Goal: Navigation & Orientation: Find specific page/section

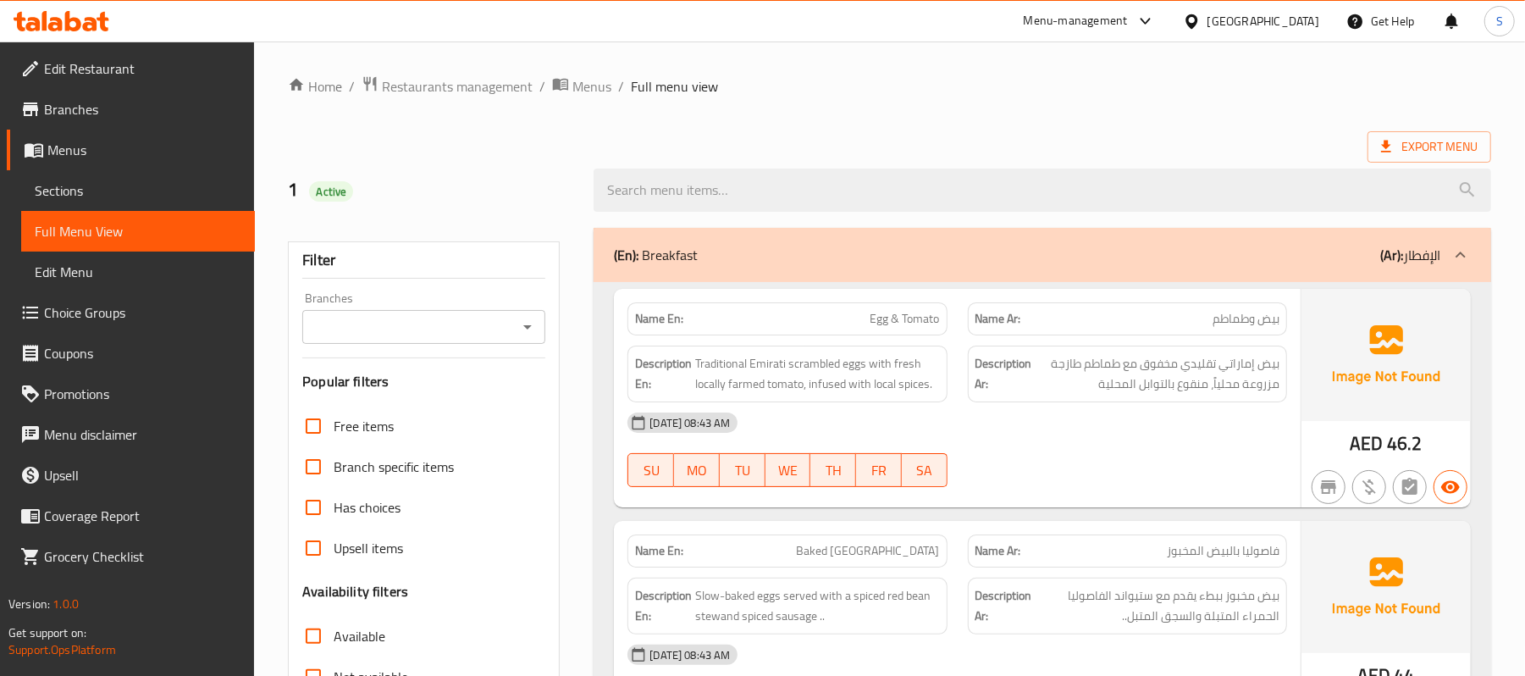
click at [1285, 14] on div "[GEOGRAPHIC_DATA]" at bounding box center [1263, 21] width 112 height 19
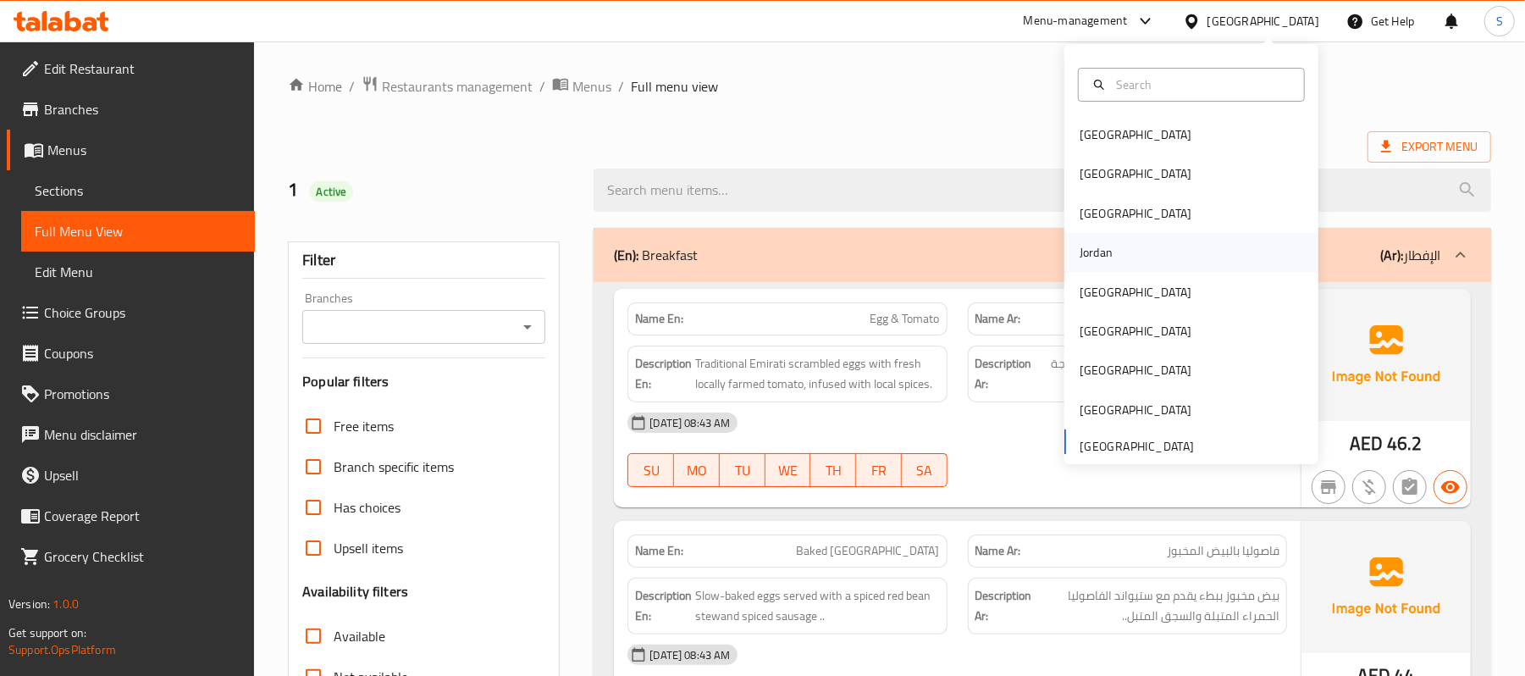
click at [1091, 257] on div "Jordan" at bounding box center [1096, 252] width 33 height 19
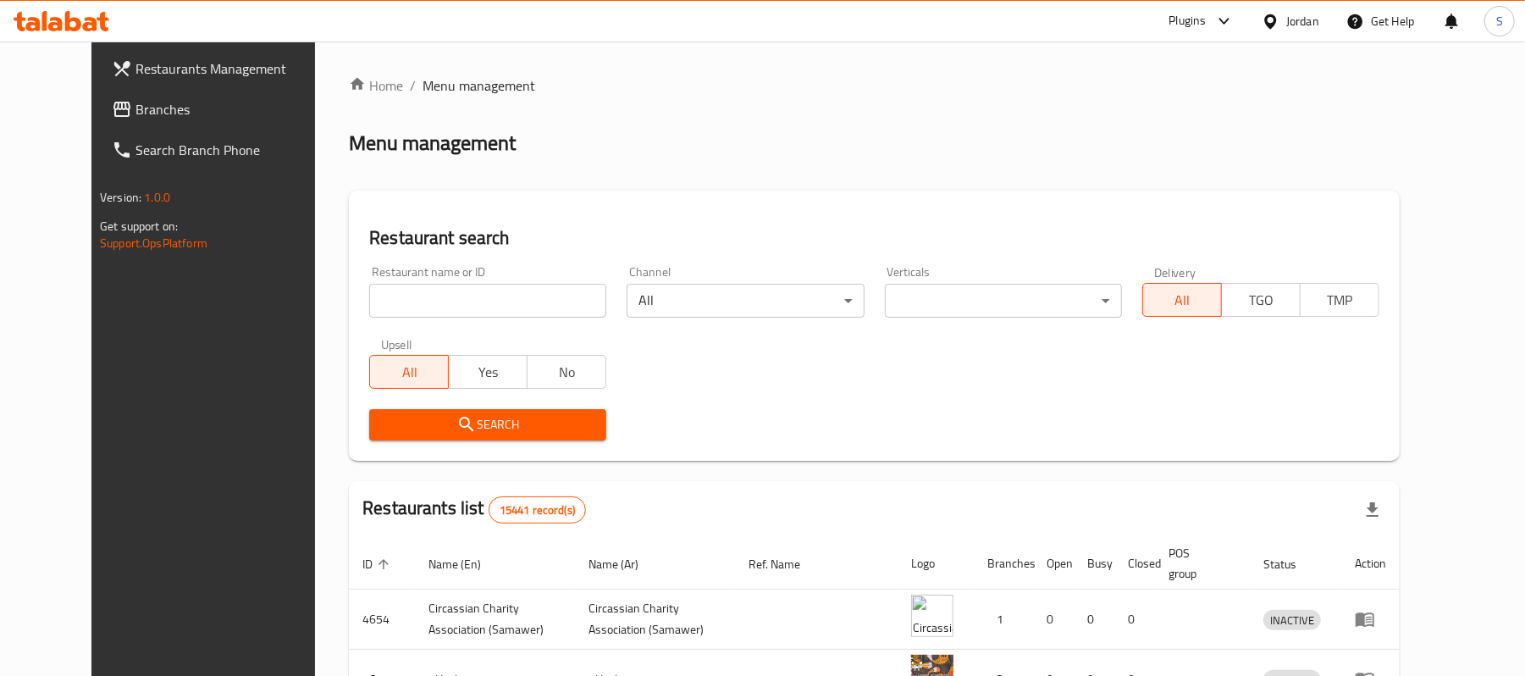
click at [135, 108] on span "Branches" at bounding box center [233, 109] width 197 height 20
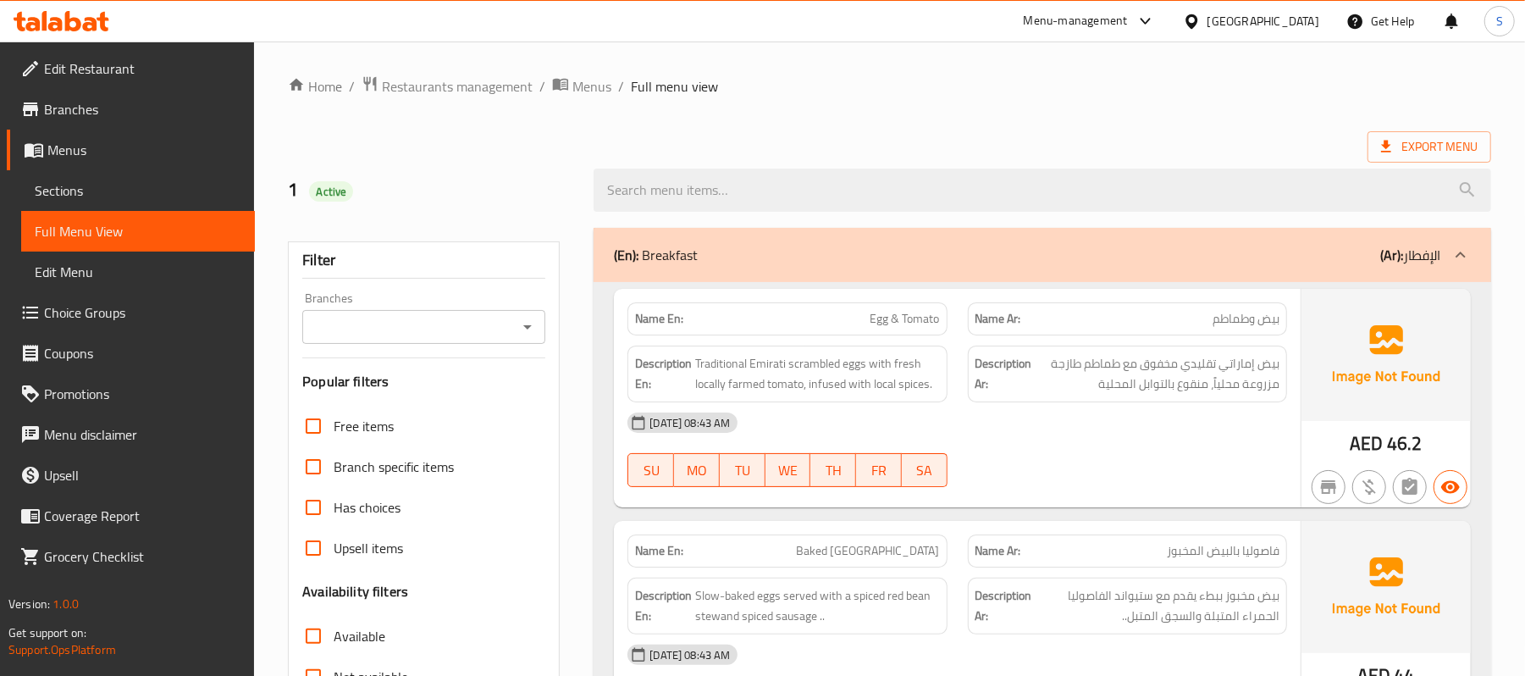
click at [1271, 30] on div "[GEOGRAPHIC_DATA]" at bounding box center [1263, 21] width 112 height 19
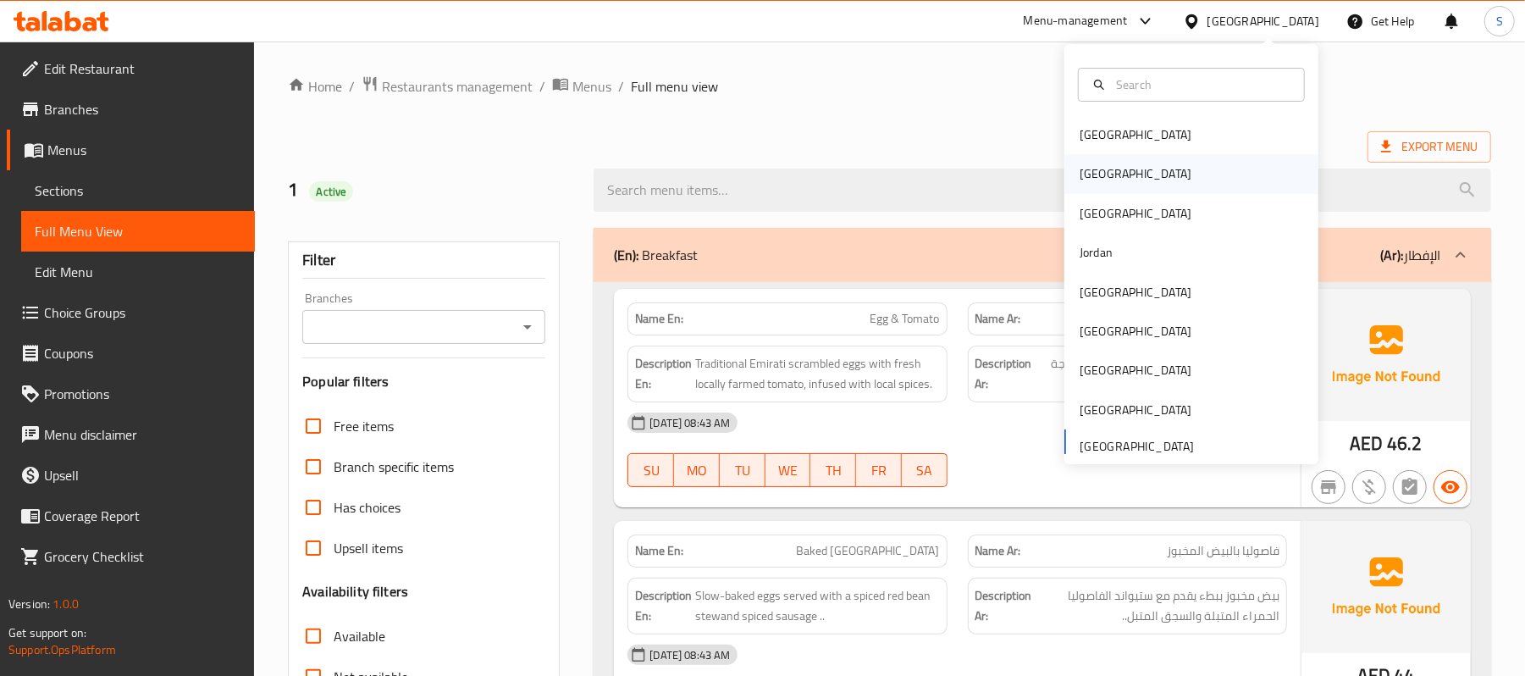
click at [1096, 173] on div "[GEOGRAPHIC_DATA]" at bounding box center [1135, 173] width 139 height 39
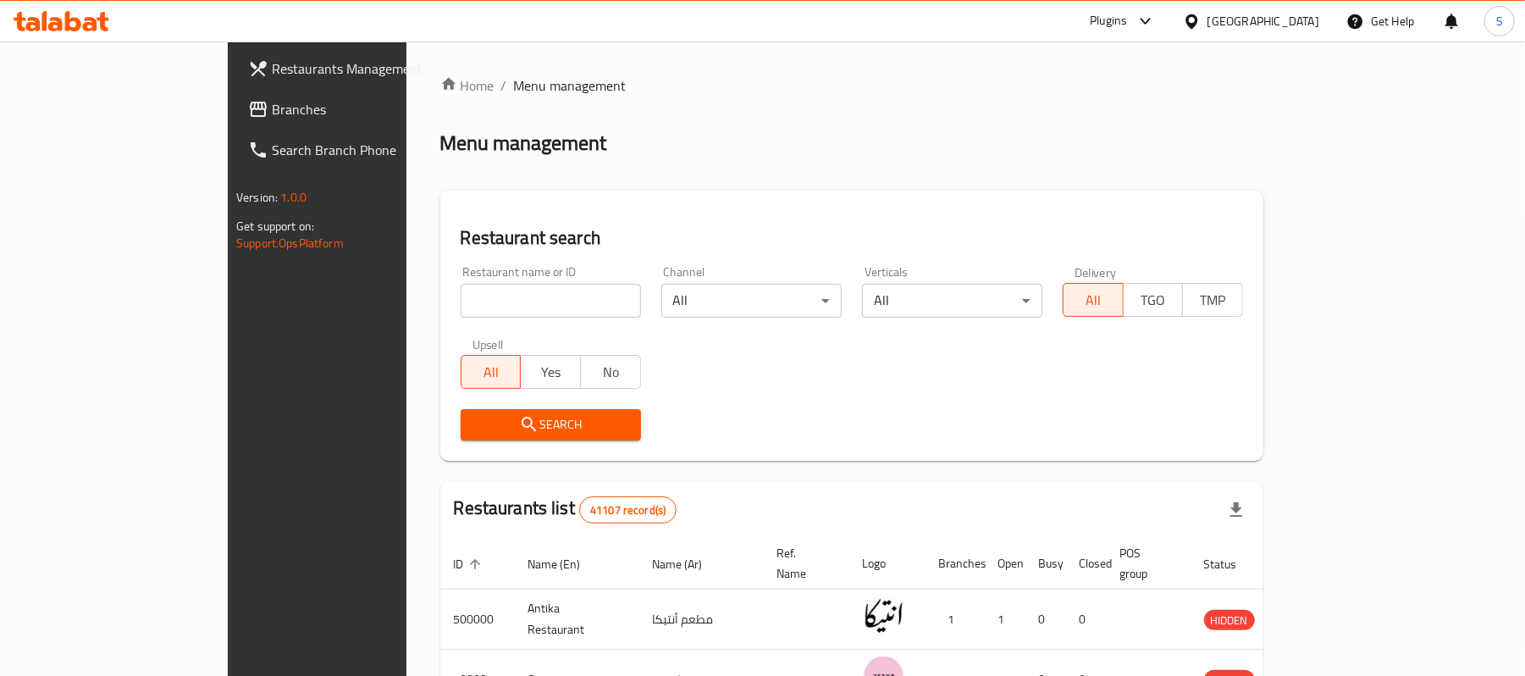
click at [272, 109] on span "Branches" at bounding box center [370, 109] width 197 height 20
